Goal: Information Seeking & Learning: Learn about a topic

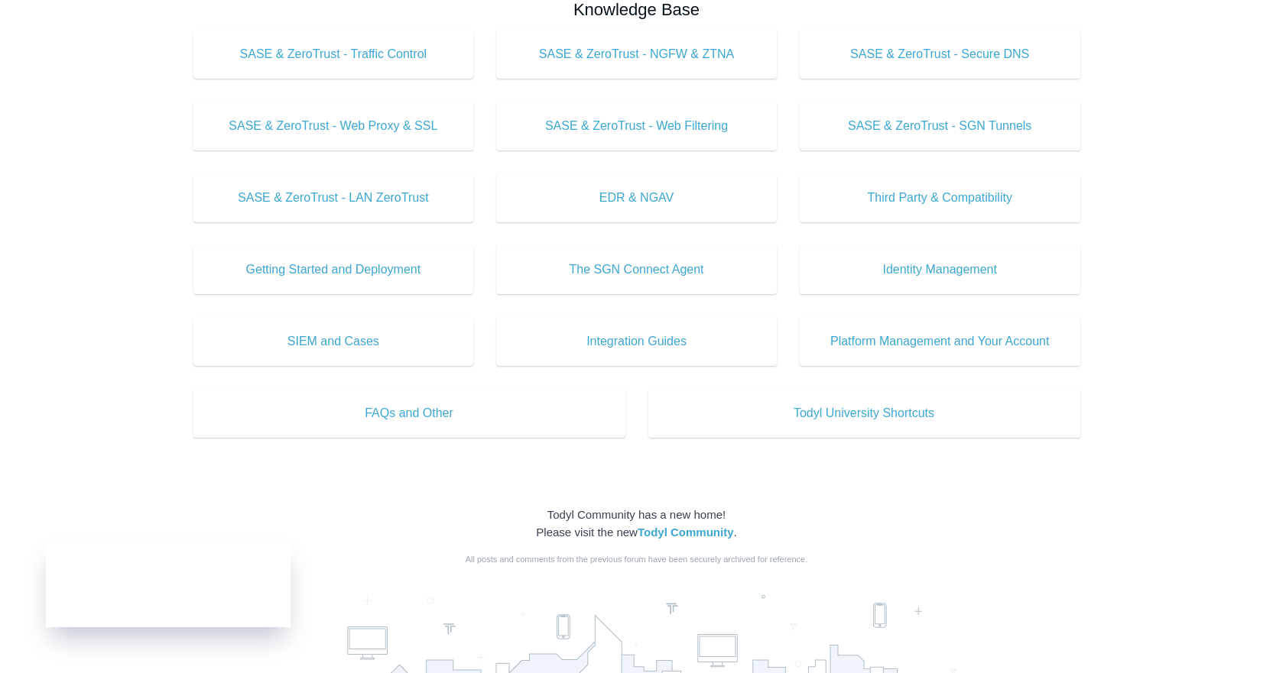
scroll to position [459, 0]
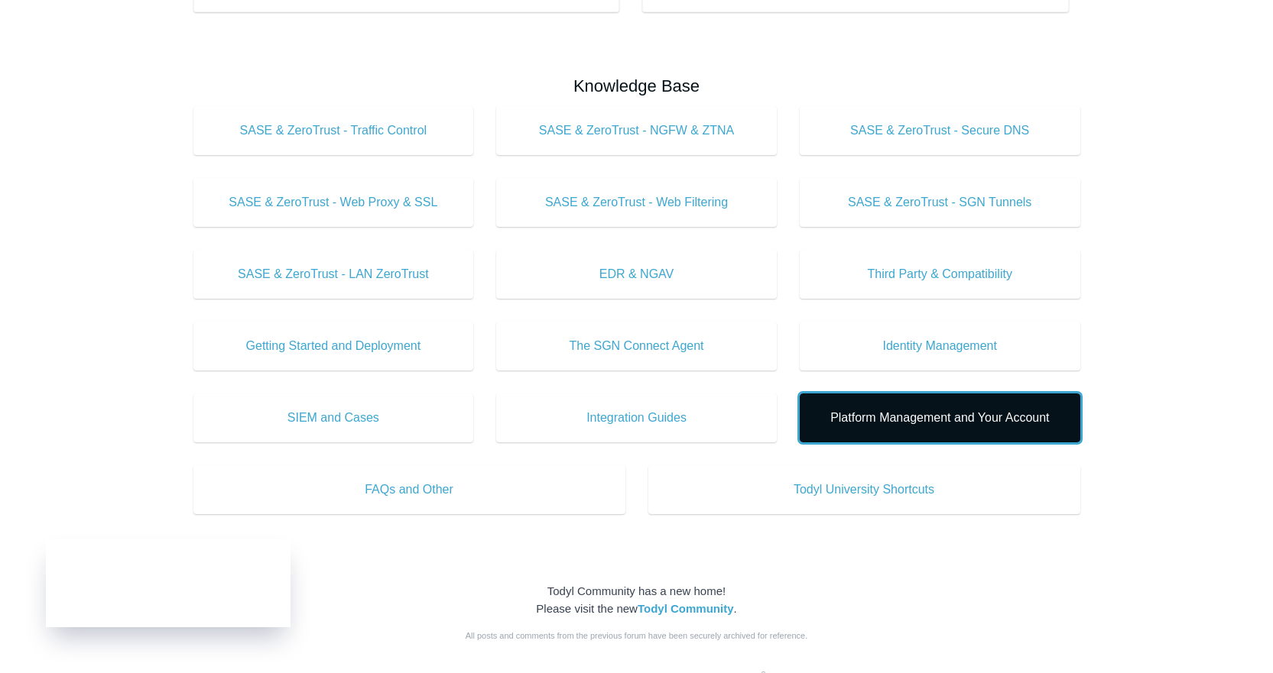
click at [981, 417] on span "Platform Management and Your Account" at bounding box center [939, 418] width 235 height 18
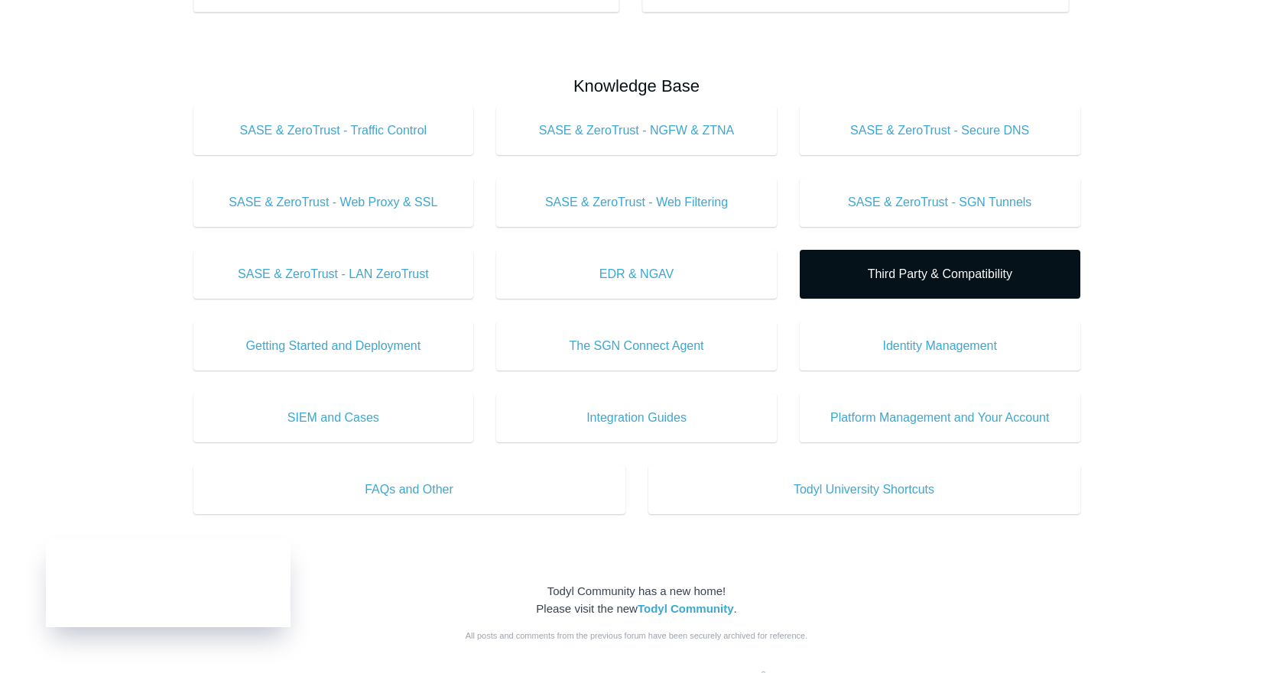
scroll to position [535, 0]
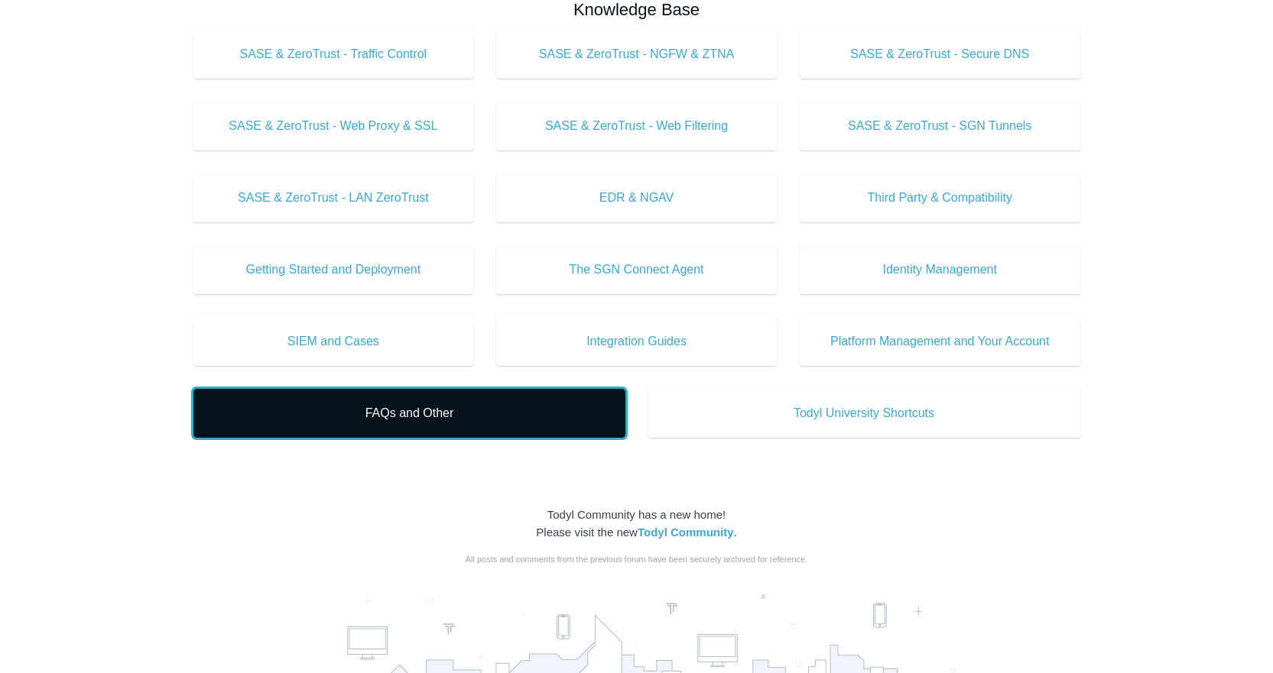
click at [380, 420] on span "FAQs and Other" at bounding box center [409, 413] width 386 height 18
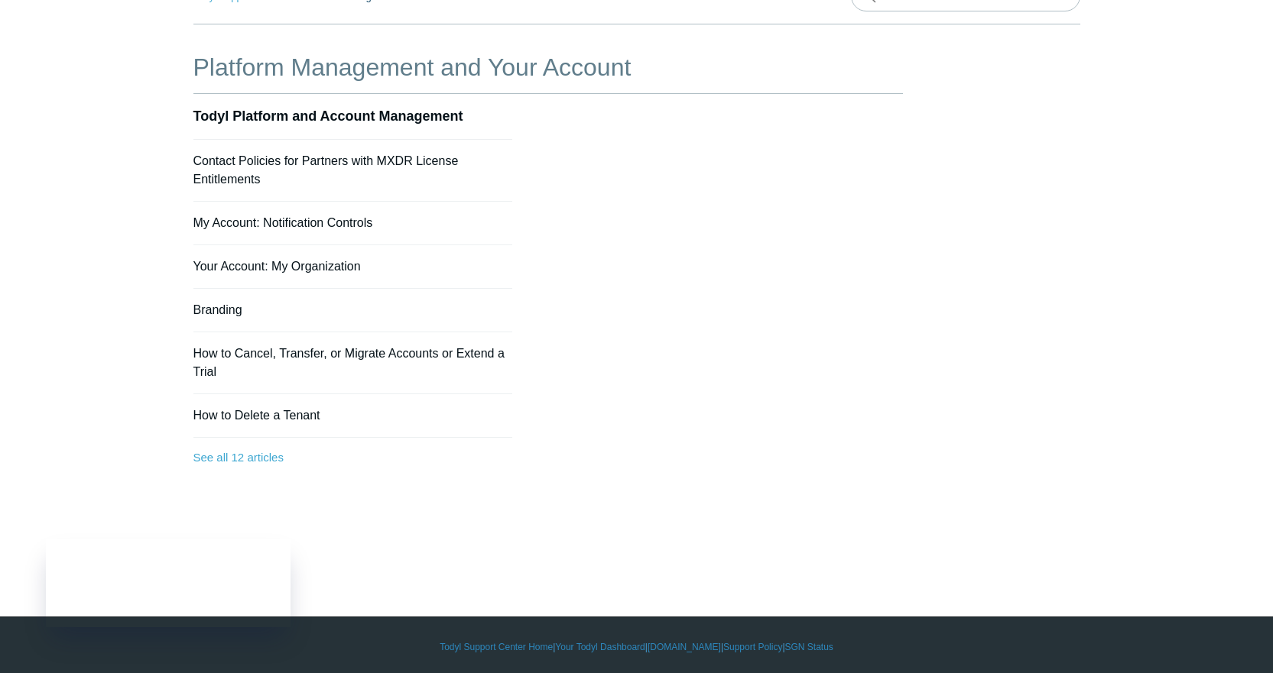
scroll to position [93, 0]
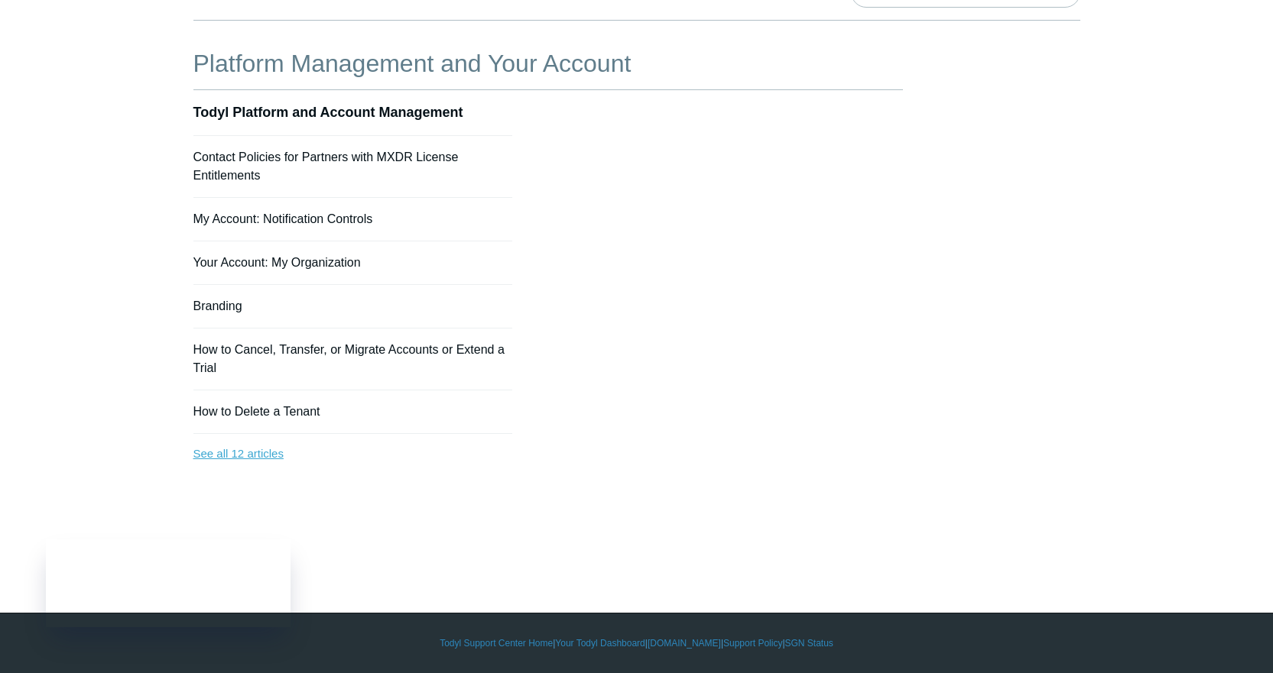
click at [257, 453] on link "See all 12 articles" at bounding box center [352, 454] width 319 height 41
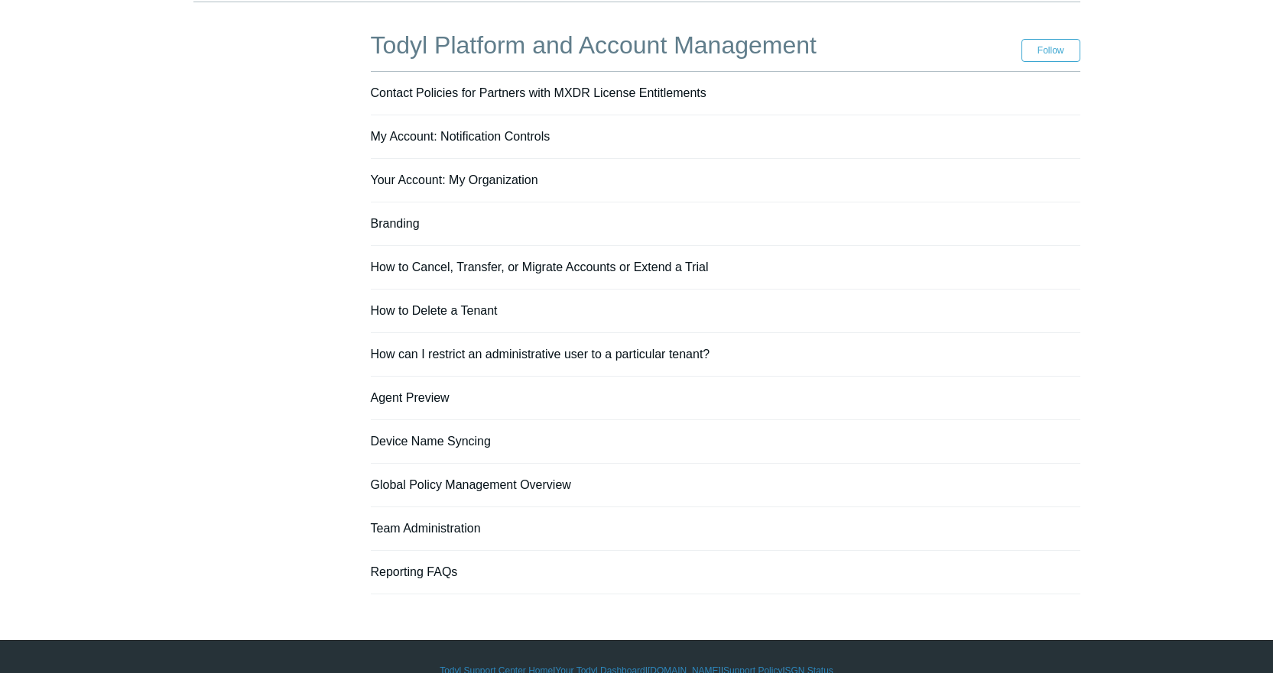
scroll to position [139, 0]
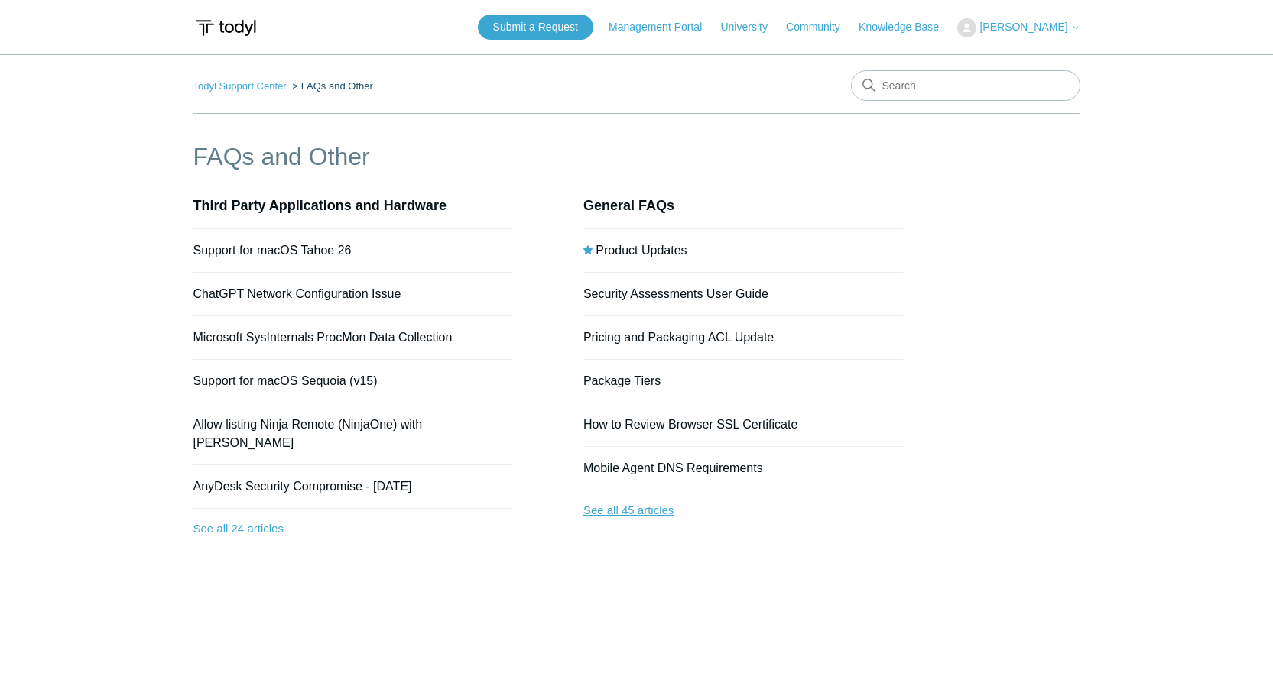
click at [632, 513] on link "See all 45 articles" at bounding box center [742, 511] width 319 height 41
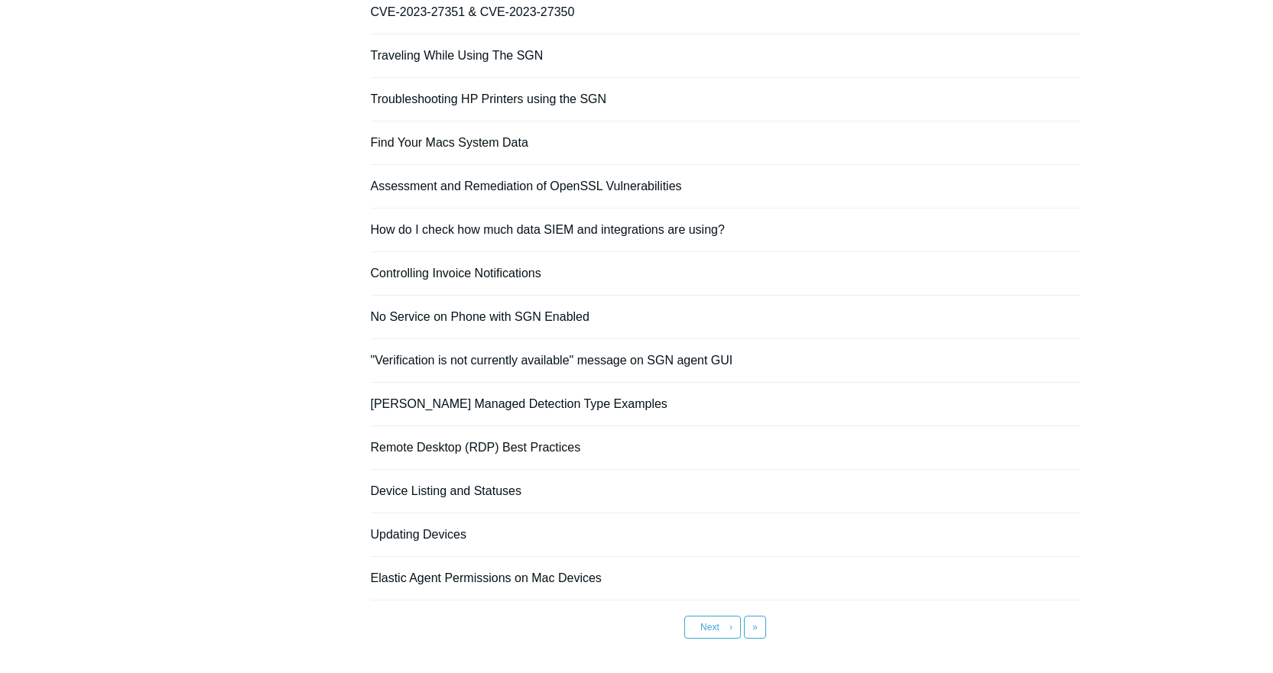
scroll to position [917, 0]
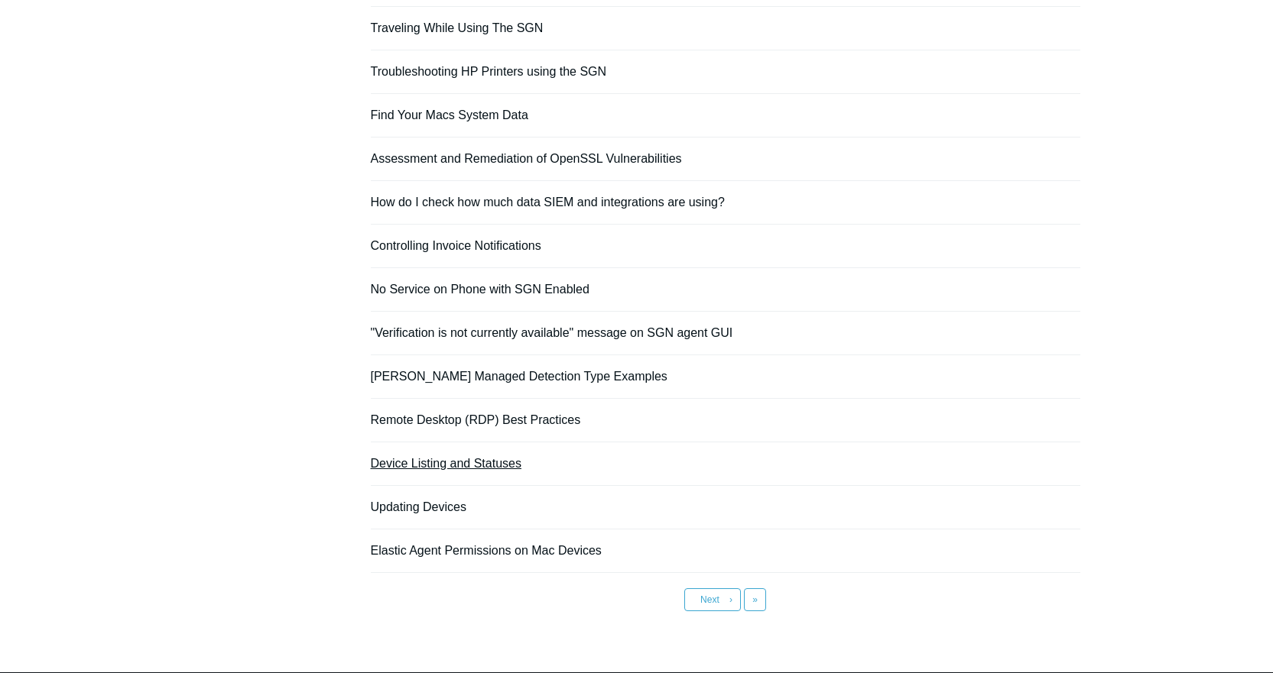
click at [443, 461] on link "Device Listing and Statuses" at bounding box center [446, 463] width 151 height 13
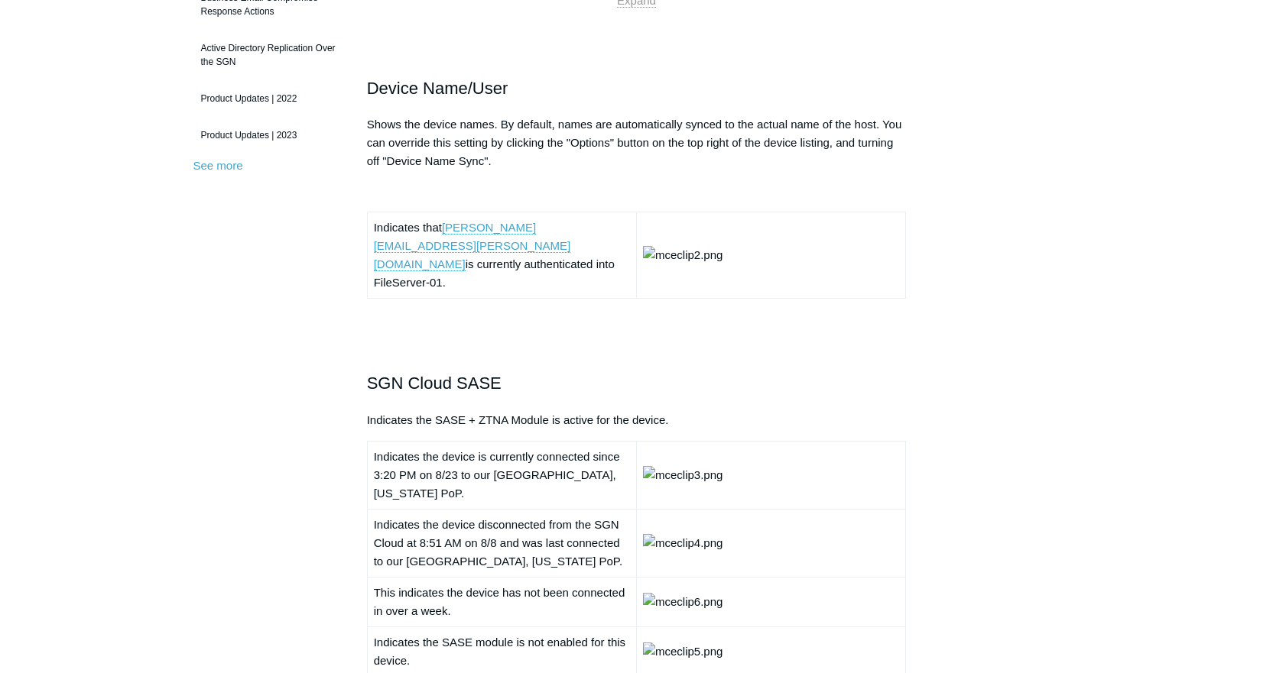
scroll to position [459, 0]
